Goal: Transaction & Acquisition: Purchase product/service

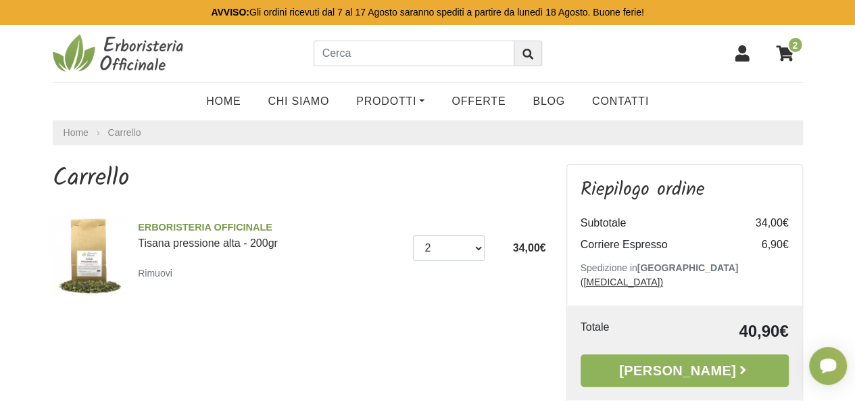
select select "1"
click at [413, 235] on select "0 ([GEOGRAPHIC_DATA]) 1 2 3 4 5 6 7 8 9 10 11 12 13 14 15 16 17" at bounding box center [449, 248] width 72 height 26
click at [392, 99] on link "Prodotti" at bounding box center [390, 101] width 95 height 27
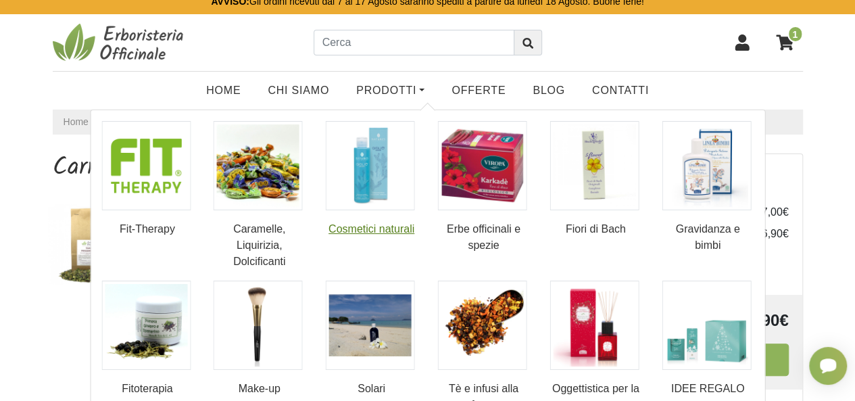
scroll to position [203, 0]
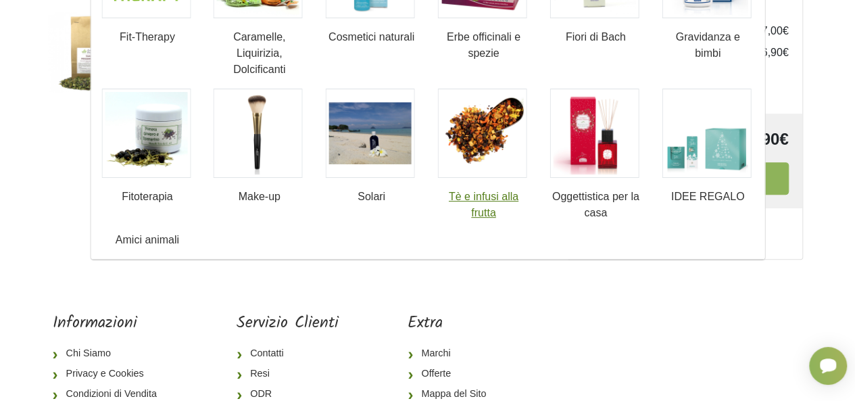
click at [485, 213] on link "Tè e infusi alla frutta" at bounding box center [483, 155] width 92 height 132
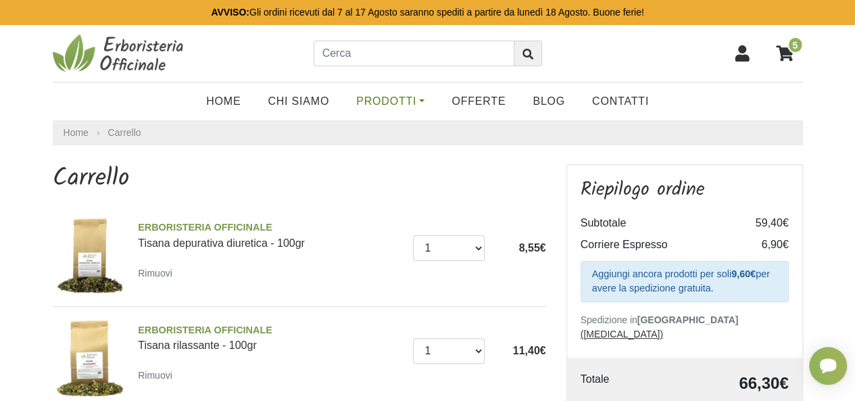
click at [420, 106] on link "Prodotti" at bounding box center [390, 101] width 95 height 27
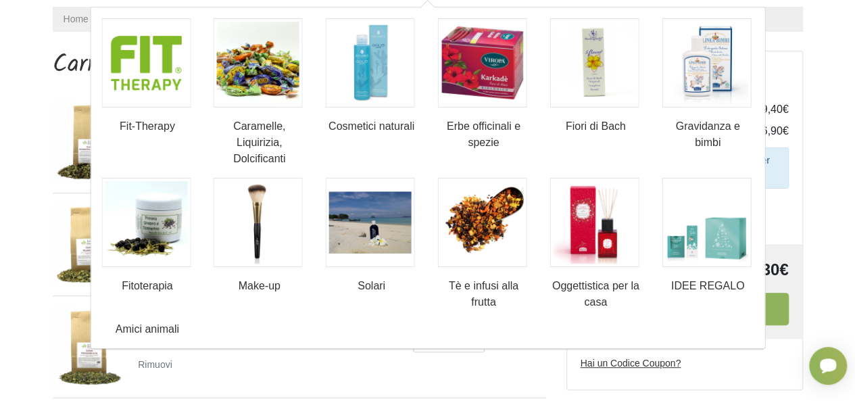
scroll to position [135, 0]
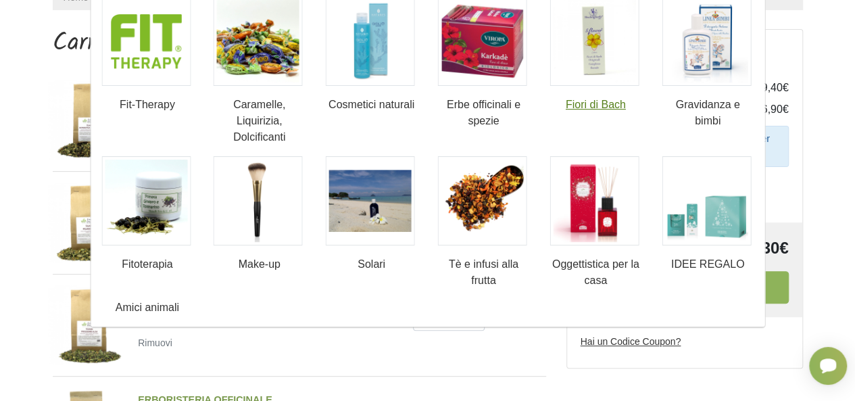
click at [602, 53] on img at bounding box center [594, 41] width 89 height 89
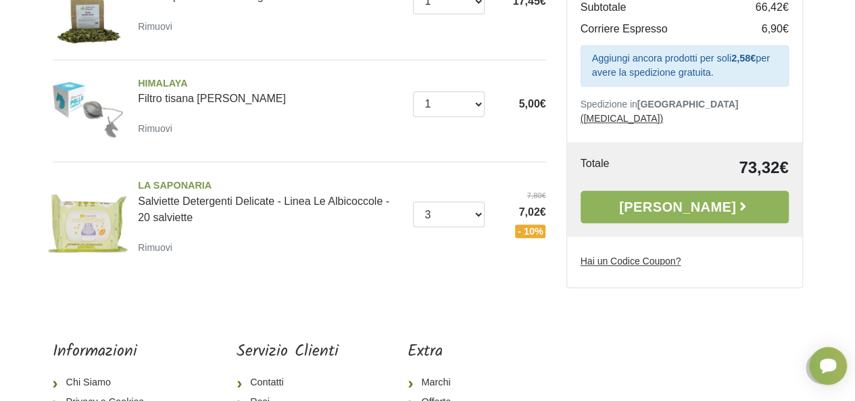
scroll to position [473, 0]
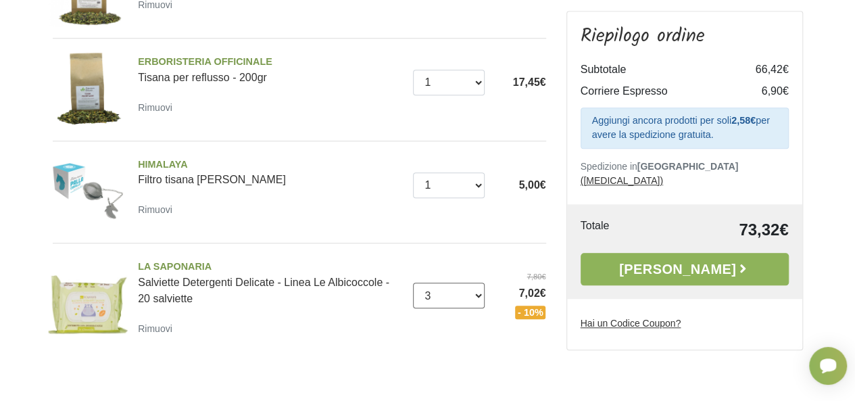
click at [479, 293] on select "0 (Rimuovi) 1 2 3 4 5 6 7 8 9 10" at bounding box center [449, 296] width 72 height 26
select select "4"
click at [413, 283] on select "0 (Rimuovi) 1 2 3 4 5 6 7 8 9 10" at bounding box center [449, 296] width 72 height 26
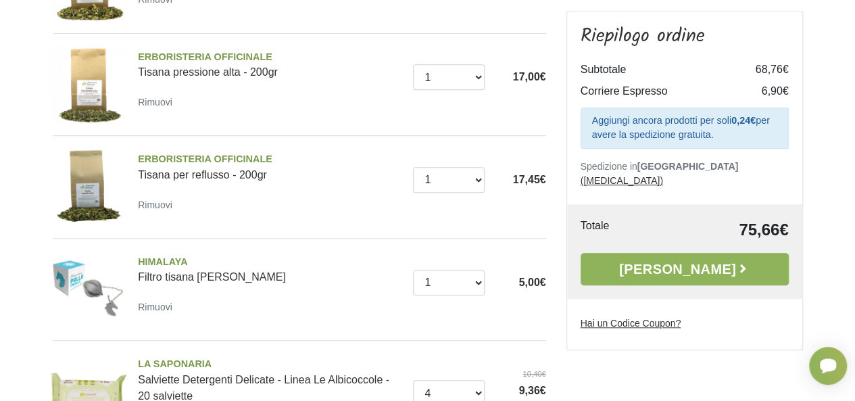
scroll to position [541, 0]
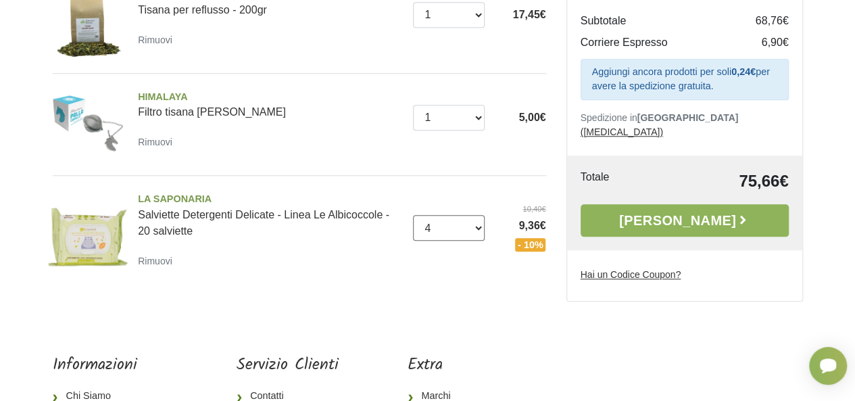
click at [482, 224] on select "0 (Rimuovi) 1 2 3 4 5 6 7 8 9 10" at bounding box center [449, 228] width 72 height 26
select select "5"
click at [413, 215] on select "0 (Rimuovi) 1 2 3 4 5 6 7 8 9 10" at bounding box center [449, 228] width 72 height 26
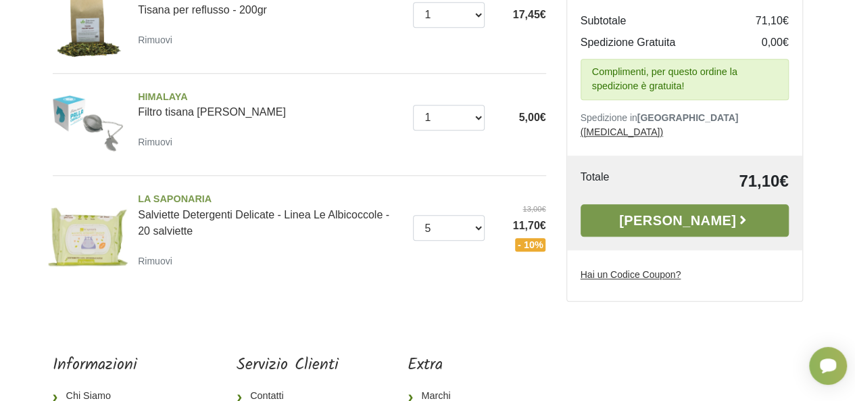
click at [679, 218] on link "Alla Cassa" at bounding box center [685, 220] width 208 height 32
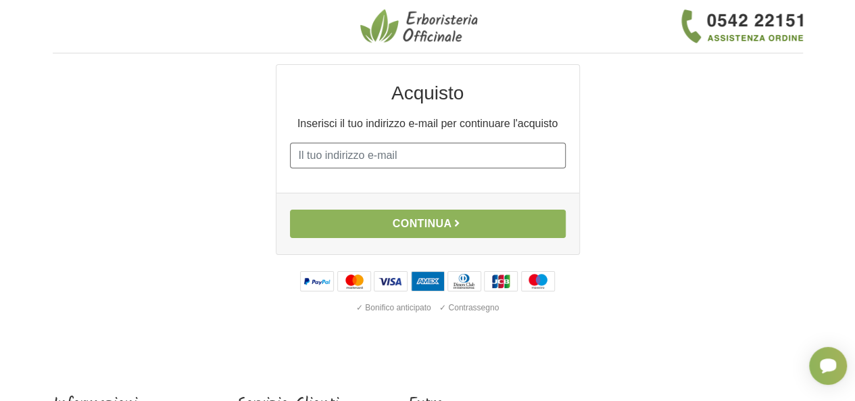
click at [331, 162] on input "E-mail" at bounding box center [428, 156] width 276 height 26
type input "lucafranceschetti13@gmail.com"
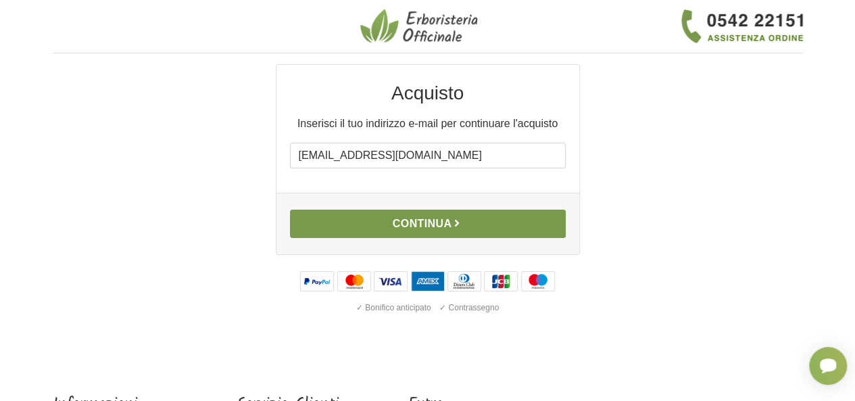
click at [414, 227] on button "Continua" at bounding box center [428, 224] width 276 height 28
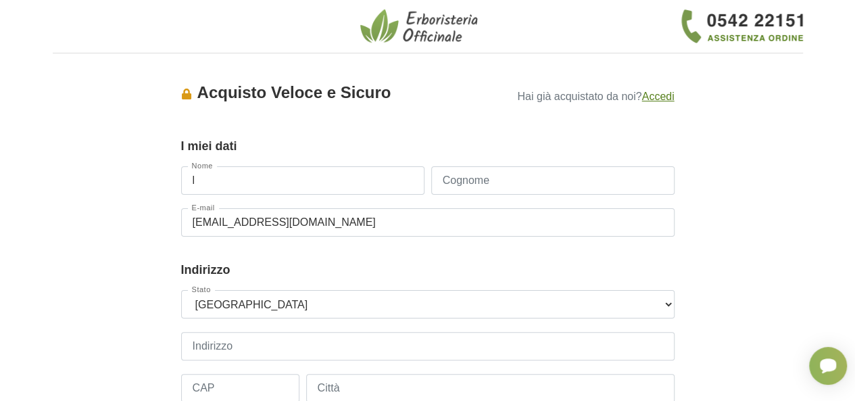
type input "[PERSON_NAME]"
type input "+39 349"
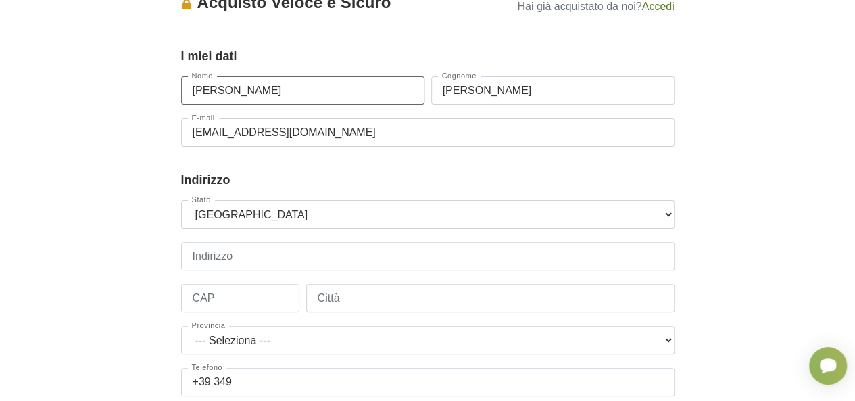
scroll to position [135, 0]
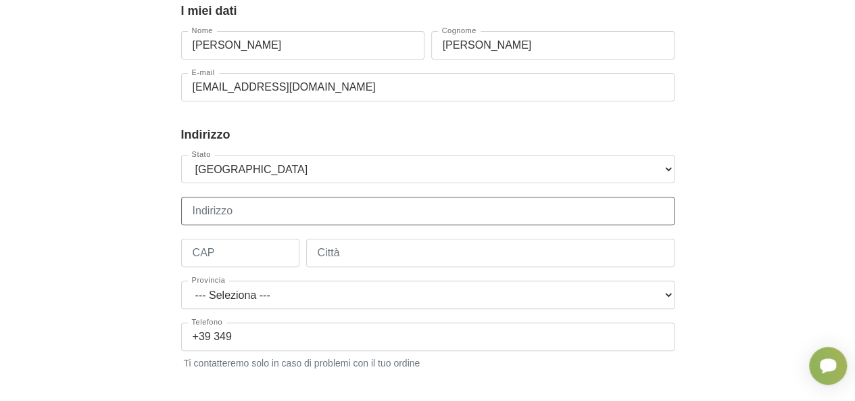
click at [281, 206] on input "Indirizzo" at bounding box center [427, 211] width 493 height 28
type input "Carlo Montanari 9b"
type input "20020"
type input "Magnago"
select select "3897"
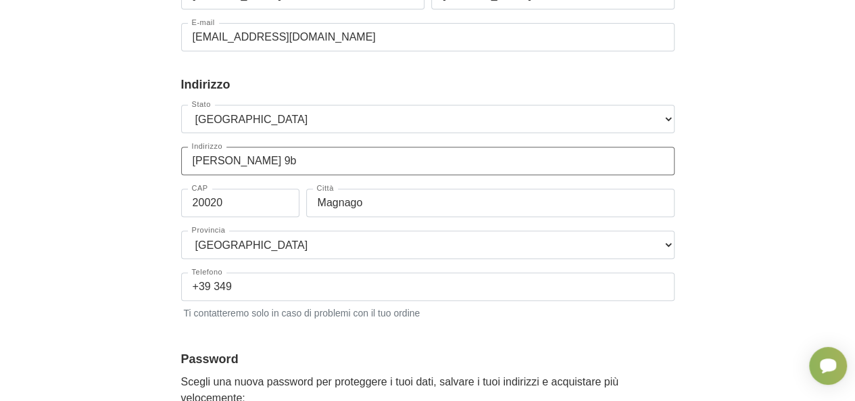
scroll to position [203, 0]
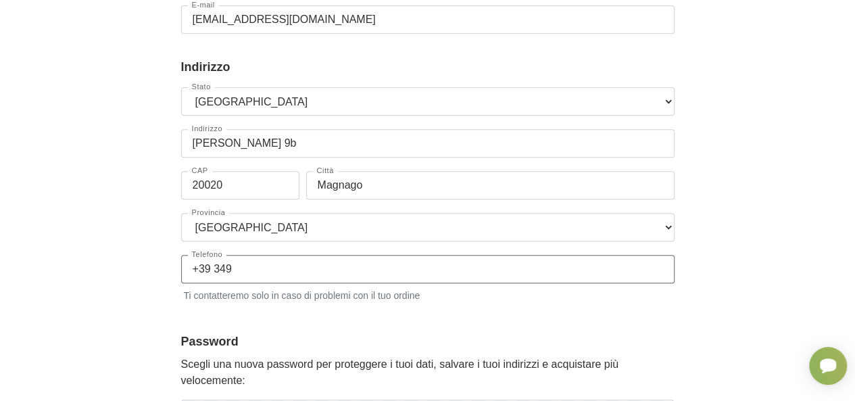
click at [303, 276] on input "+39 349" at bounding box center [427, 269] width 493 height 28
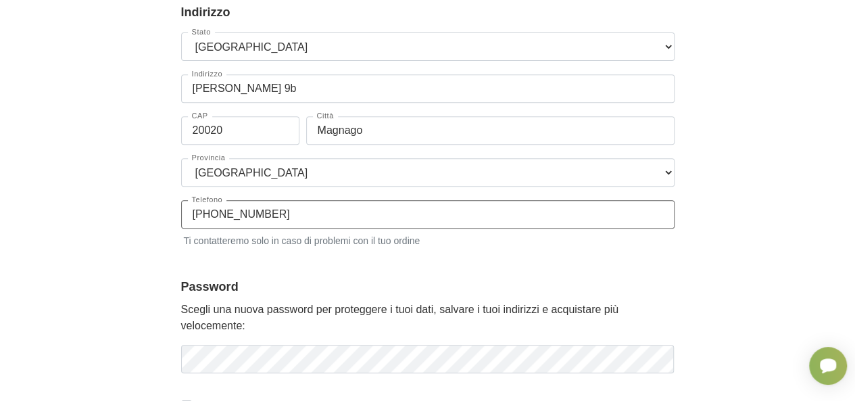
scroll to position [270, 0]
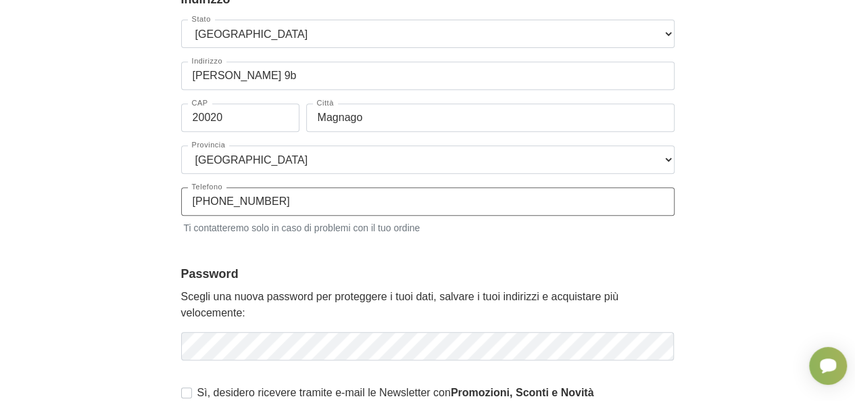
type input "+39 3493732492"
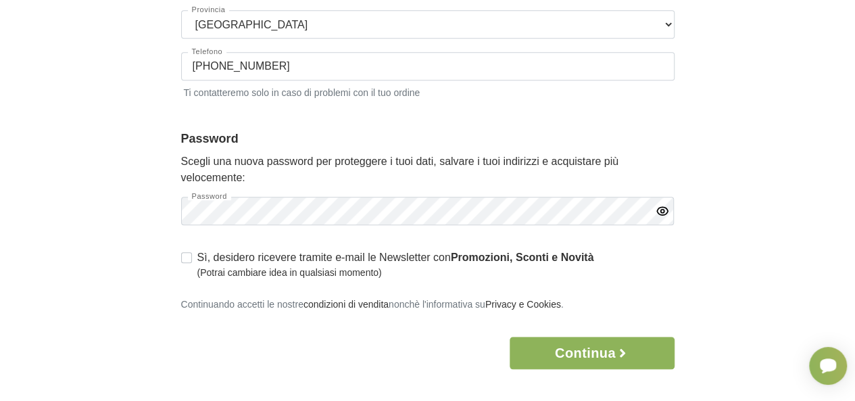
click at [197, 253] on label "Sì, desidero ricevere tramite e-mail le Newsletter con Promozioni, Sconti e Nov…" at bounding box center [395, 264] width 397 height 30
click at [188, 253] on input "Sì, desidero ricevere tramite e-mail le Newsletter con Promozioni, Sconti e Nov…" at bounding box center [186, 256] width 11 height 14
checkbox input "true"
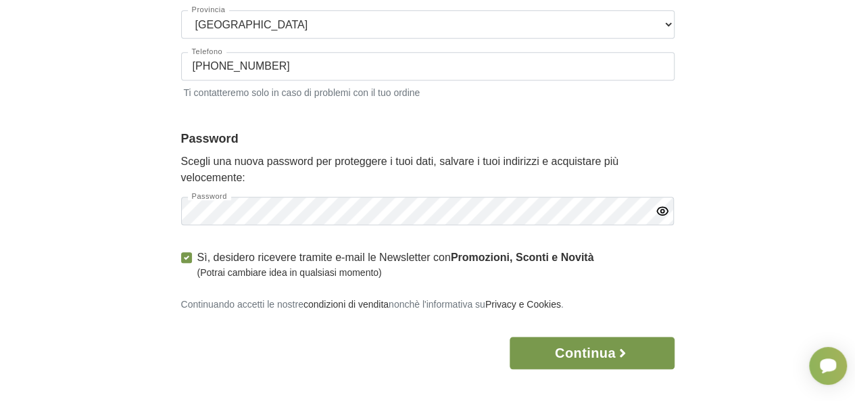
click at [612, 349] on button "Continua" at bounding box center [592, 353] width 164 height 32
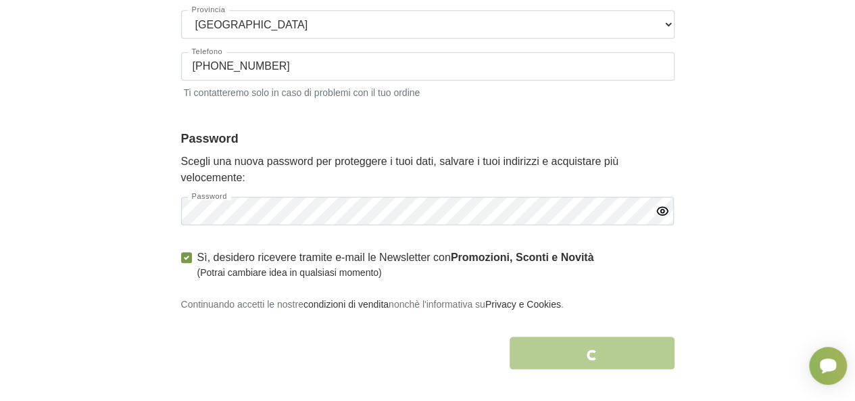
scroll to position [482, 0]
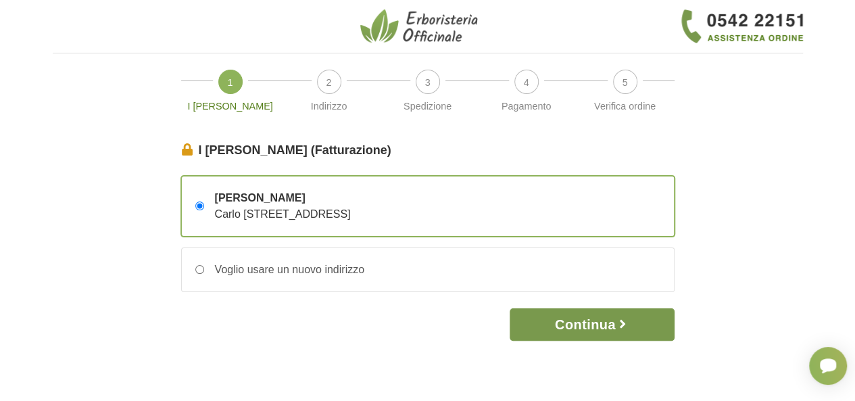
click at [580, 320] on button "Continua" at bounding box center [592, 324] width 164 height 32
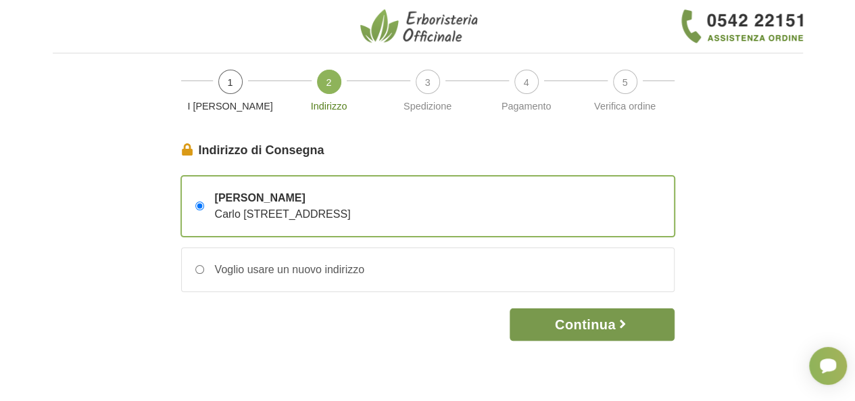
click at [600, 318] on button "Continua" at bounding box center [592, 324] width 164 height 32
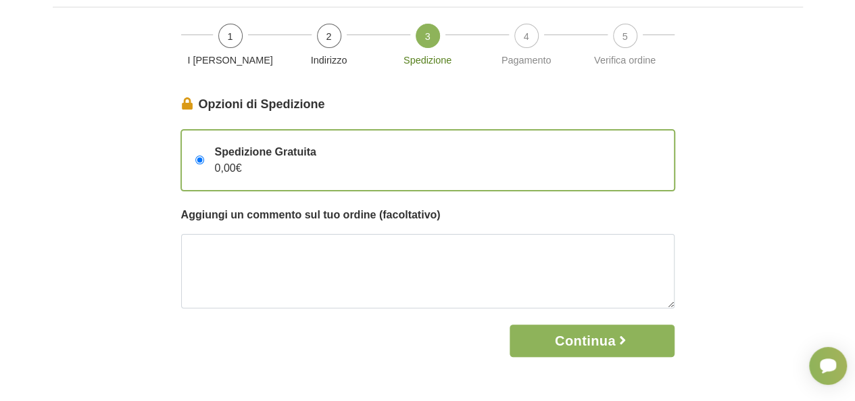
scroll to position [68, 0]
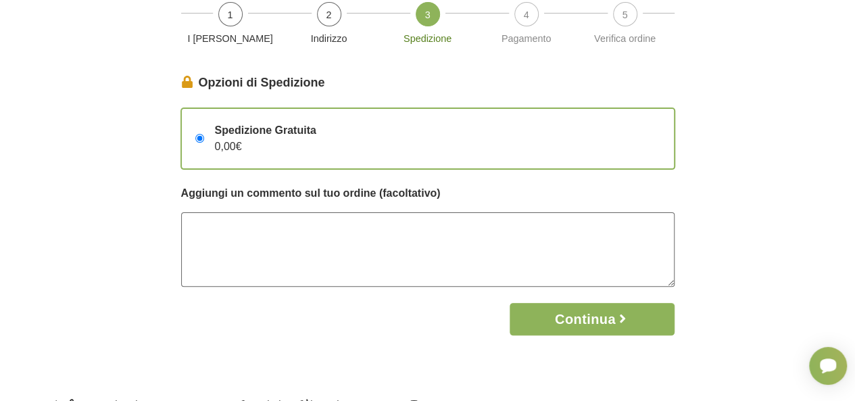
click at [368, 244] on textarea at bounding box center [427, 249] width 493 height 74
type textarea "c"
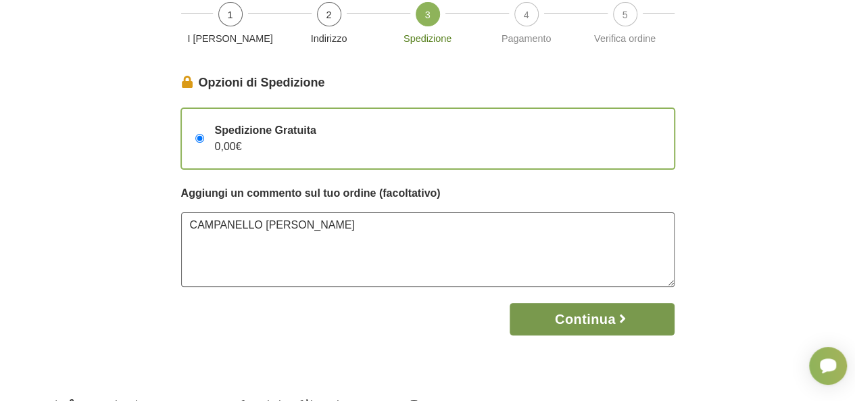
type textarea "CAMPANELLO TAVELLA FORTUNATO"
click at [622, 316] on icon "button" at bounding box center [623, 319] width 14 height 14
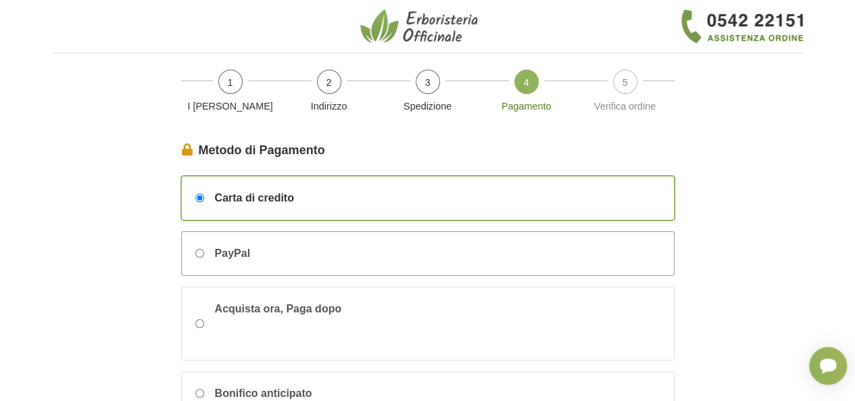
click at [197, 245] on div "PayPal" at bounding box center [428, 253] width 492 height 43
click at [197, 249] on input "PayPal" at bounding box center [199, 253] width 9 height 9
radio input "true"
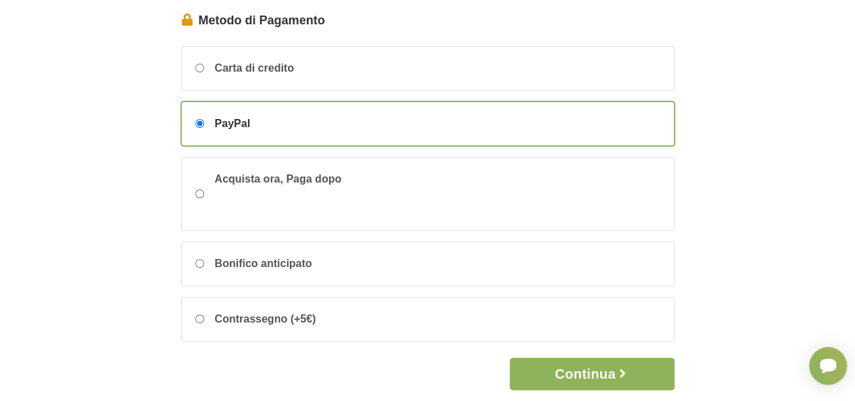
scroll to position [135, 0]
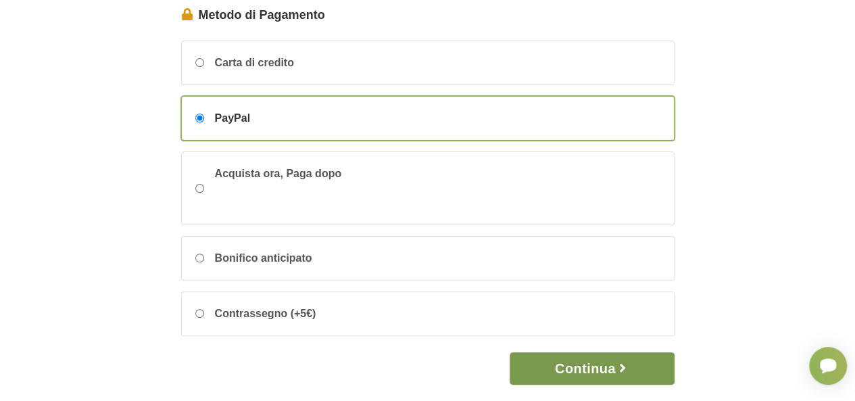
click at [599, 364] on button "Continua" at bounding box center [592, 368] width 164 height 32
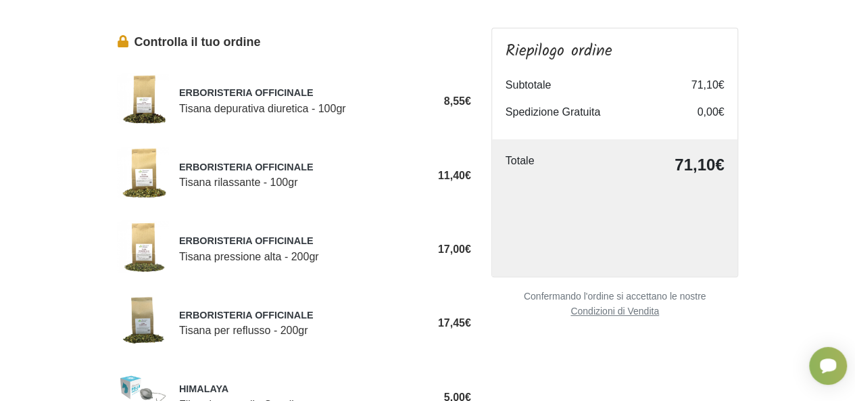
scroll to position [135, 0]
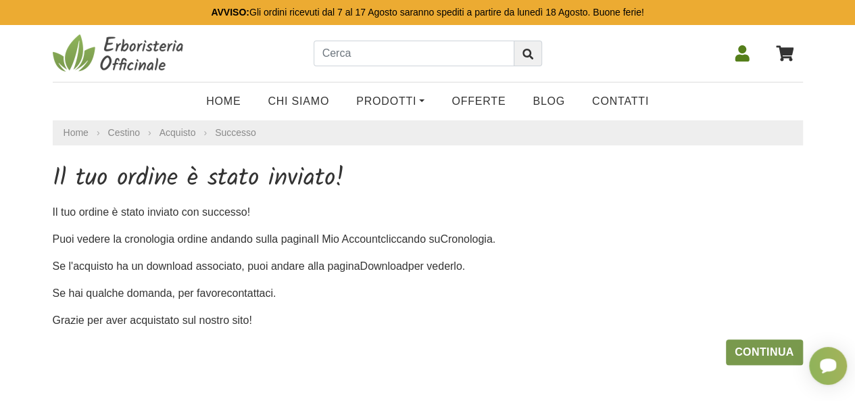
click at [767, 354] on link "Continua" at bounding box center [764, 352] width 77 height 26
